Goal: Information Seeking & Learning: Obtain resource

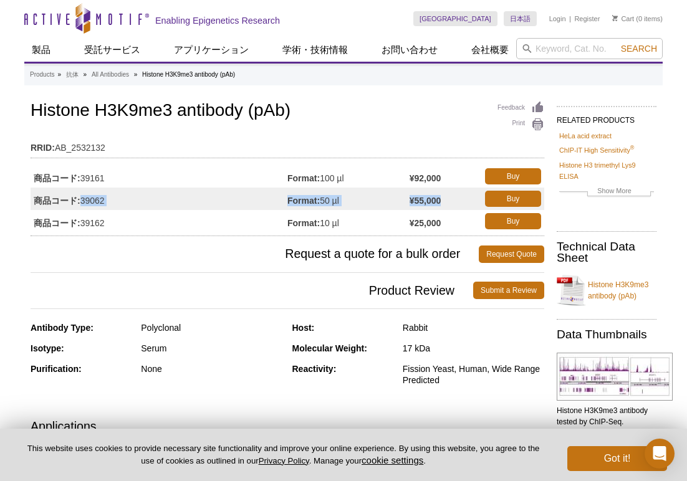
drag, startPoint x: 447, startPoint y: 200, endPoint x: 83, endPoint y: 201, distance: 364.1
click at [83, 201] on tr "商品コード: 39062 Format: 50 µl ¥55,000 Buy" at bounding box center [288, 199] width 514 height 22
copy tr "39062 Format: 50 µl ¥55,000"
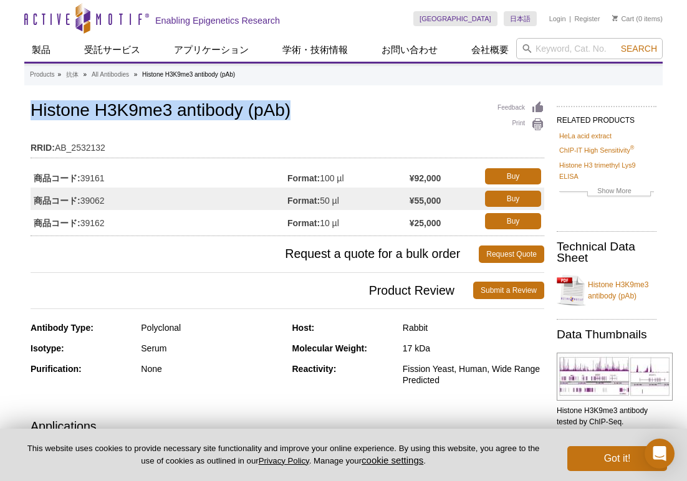
drag, startPoint x: 297, startPoint y: 109, endPoint x: 35, endPoint y: 109, distance: 262.5
click at [35, 109] on h1 "Histone H3K9me3 antibody (pAb)" at bounding box center [288, 111] width 514 height 21
copy h1 "Histone H3K9me3 antibody (pAb)"
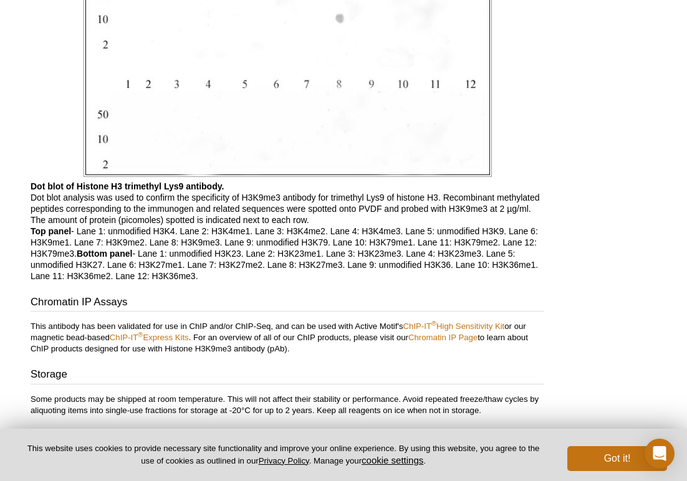
scroll to position [2938, 0]
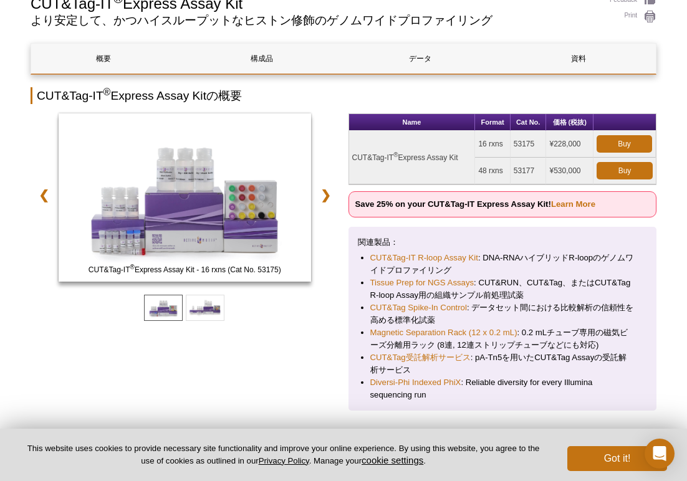
scroll to position [103, 0]
drag, startPoint x: 536, startPoint y: 144, endPoint x: 454, endPoint y: 147, distance: 81.7
click at [454, 147] on tr "CUT&Tag-IT ® Express Assay Kit 16 rxns 53175 ¥228,000 Buy" at bounding box center [502, 144] width 307 height 27
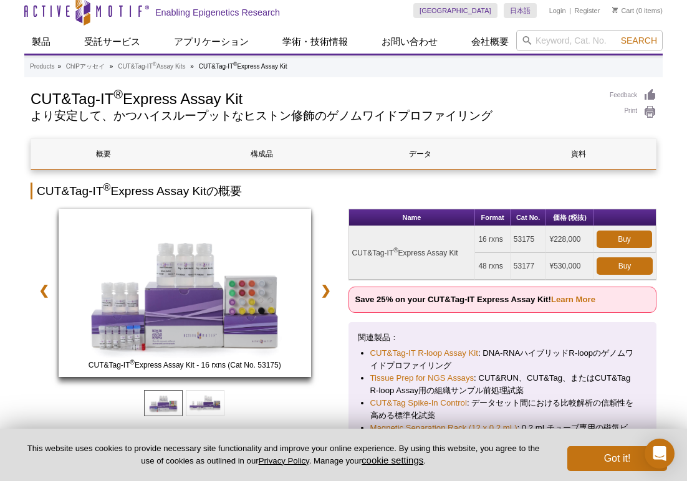
scroll to position [7, 0]
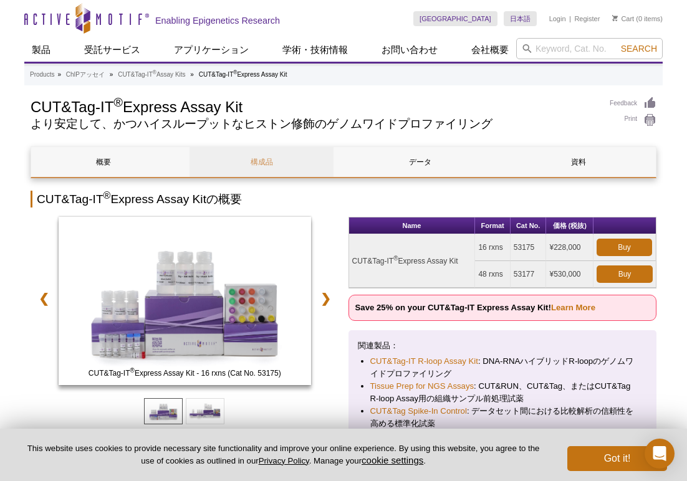
click at [286, 160] on link "構成品" at bounding box center [262, 162] width 144 height 30
click at [551, 168] on link "資料" at bounding box center [578, 162] width 144 height 30
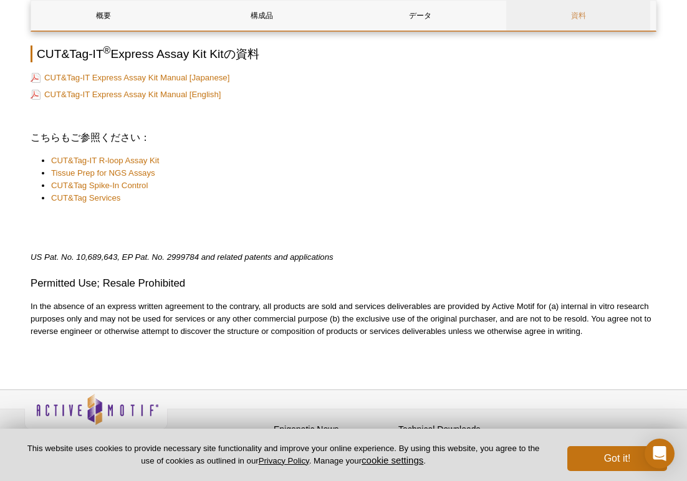
scroll to position [2027, 0]
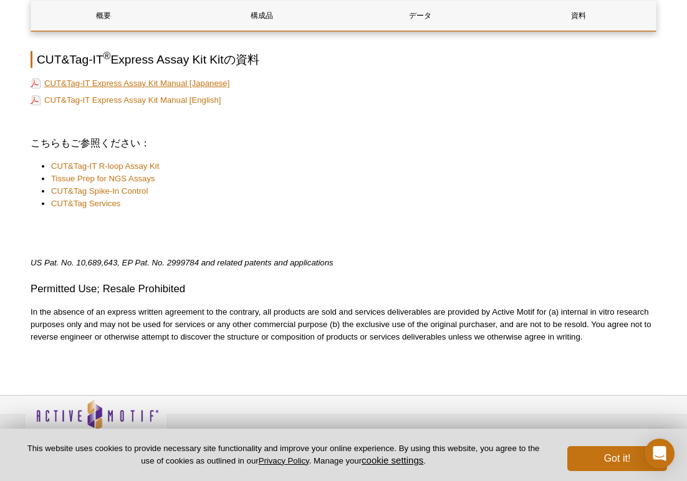
click at [113, 77] on link "CUT&Tag-IT Express Assay Kit Manual [Japanese]" at bounding box center [130, 83] width 199 height 12
click at [175, 77] on link "CUT&Tag-IT Express Assay Kit Manual [Japanese]" at bounding box center [130, 83] width 199 height 12
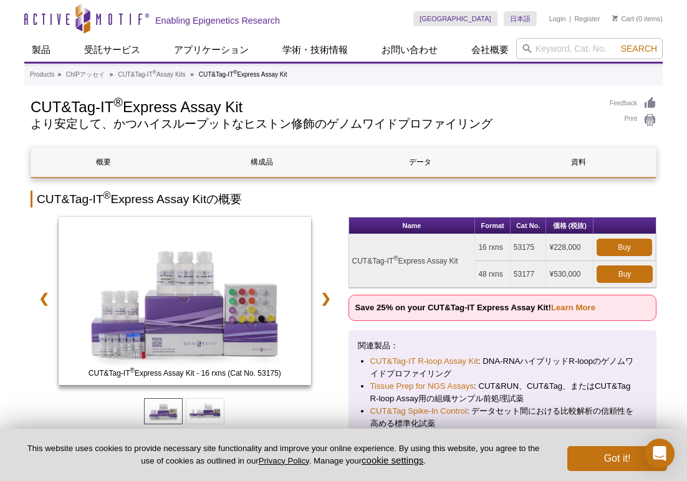
scroll to position [0, 0]
drag, startPoint x: 353, startPoint y: 262, endPoint x: 583, endPoint y: 248, distance: 230.5
click at [583, 248] on tr "CUT&Tag-IT ® Express Assay Kit 16 rxns 53175 ¥228,000 Buy" at bounding box center [502, 247] width 307 height 27
copy tr "CUT&Tag-IT ® Express Assay Kit 16 rxns 53175 ¥228,000"
